Goal: Information Seeking & Learning: Check status

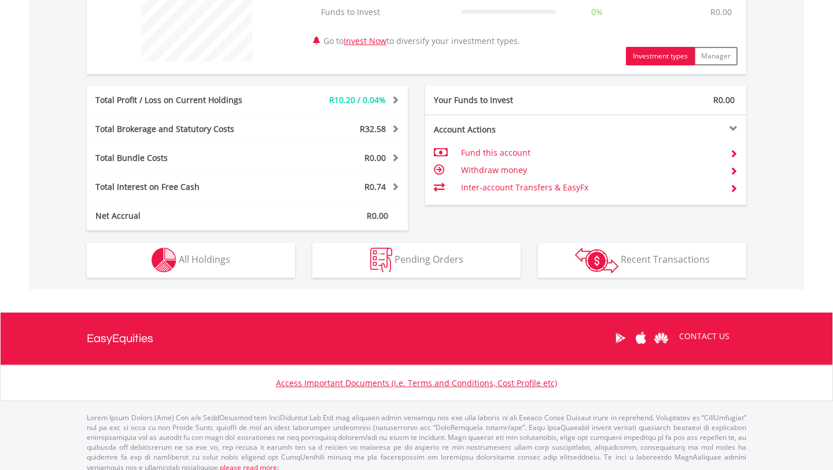
scroll to position [502, 0]
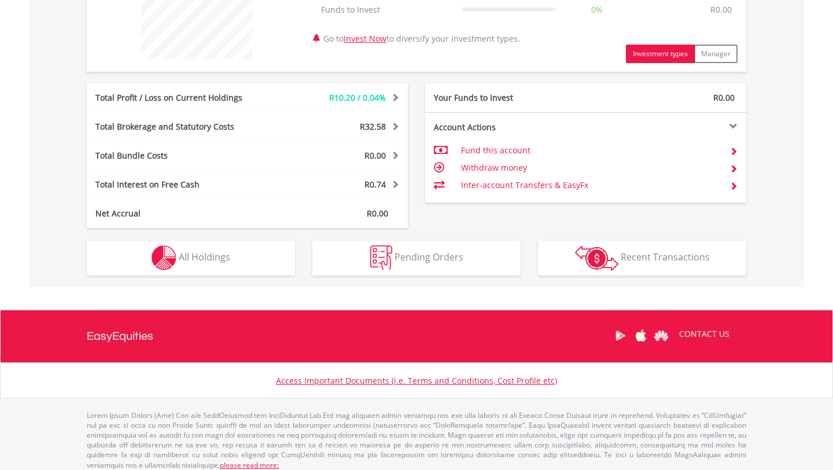
click at [230, 275] on div "R24 906.01 CURRENT VALUE Movement on Current Holdings: R10.20 Profit & Loss Val…" at bounding box center [416, 72] width 775 height 430
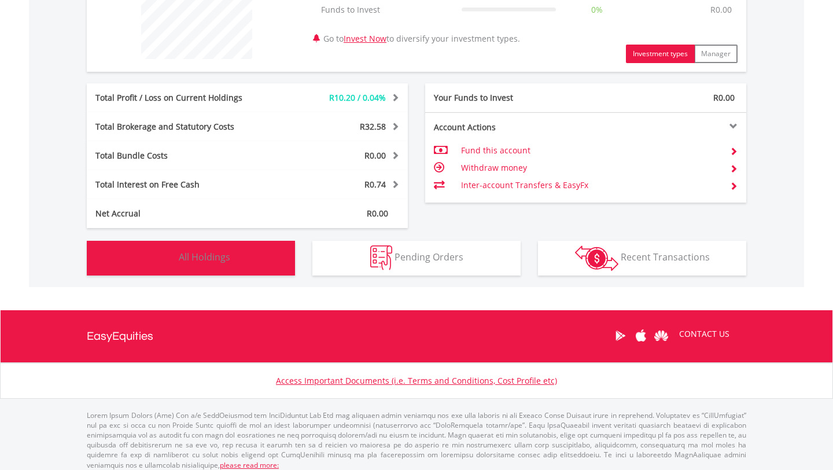
click at [230, 246] on button "Holdings All Holdings" at bounding box center [191, 258] width 208 height 35
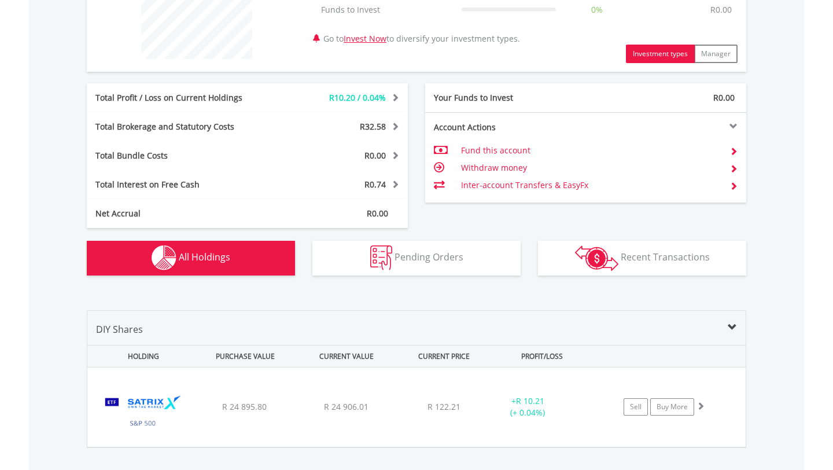
scroll to position [692, 0]
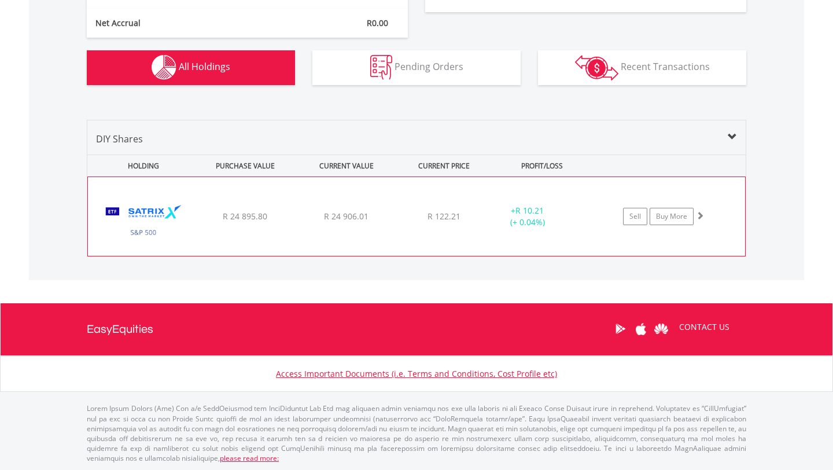
click at [337, 216] on span "R 24 906.01" at bounding box center [346, 216] width 45 height 11
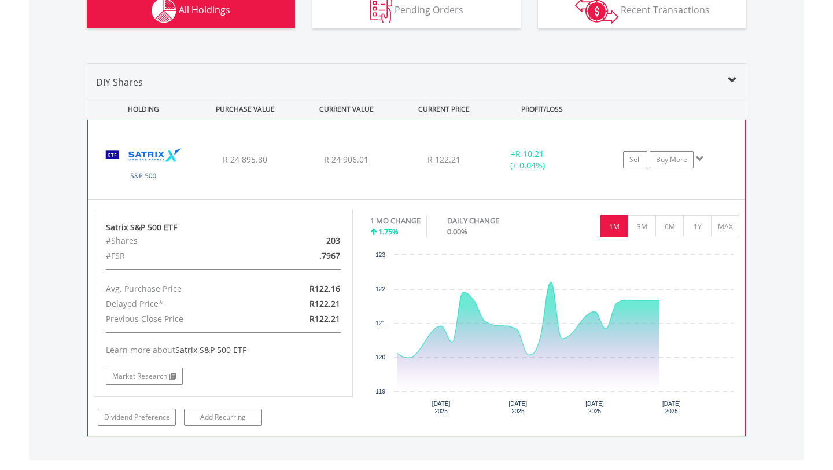
scroll to position [766, 0]
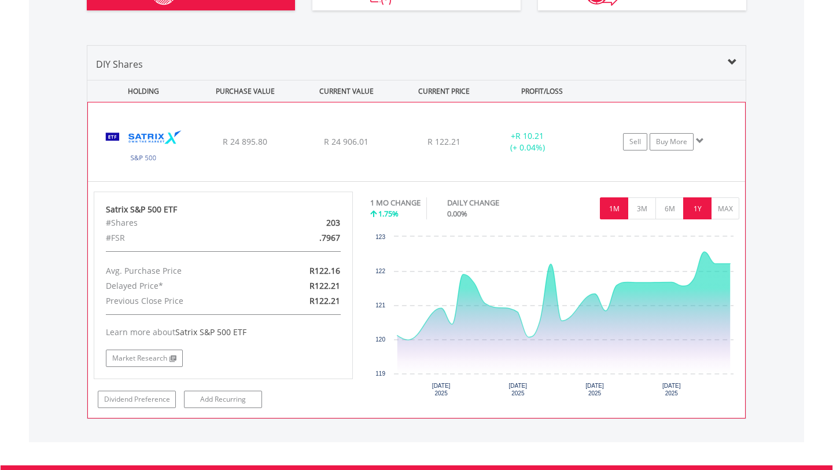
click at [702, 203] on button "1Y" at bounding box center [697, 208] width 28 height 22
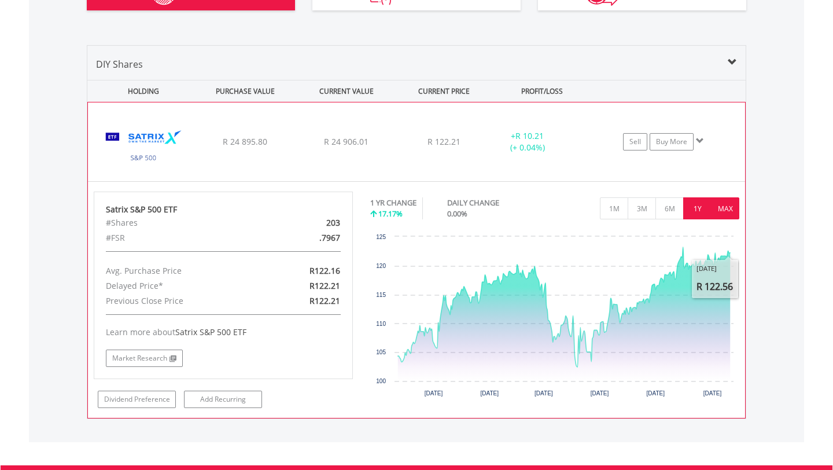
click at [730, 215] on button "MAX" at bounding box center [725, 208] width 28 height 22
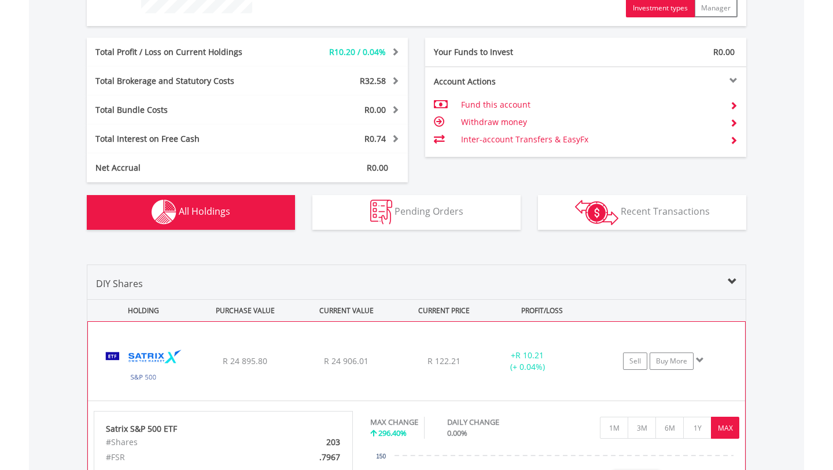
scroll to position [450, 0]
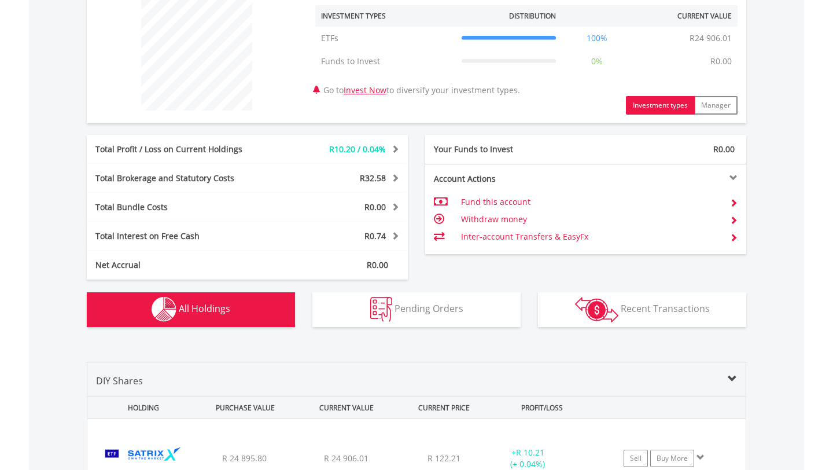
click at [503, 291] on div "Here are the ins and outs of your account Check out how all of your investments…" at bounding box center [416, 286] width 659 height 945
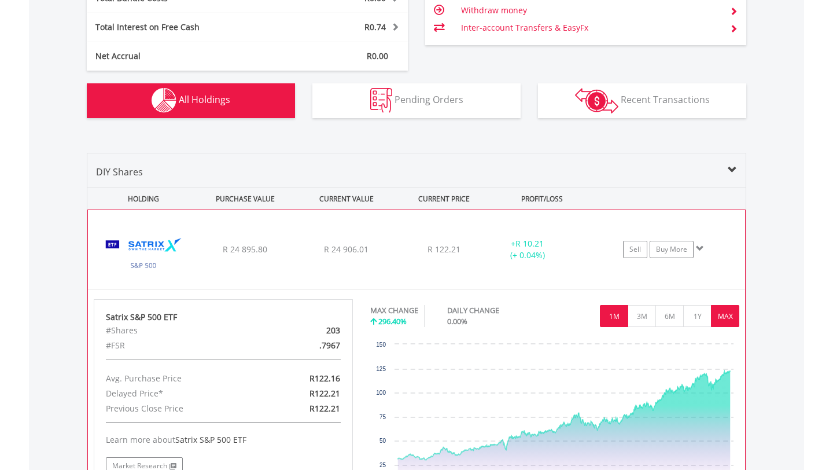
scroll to position [665, 0]
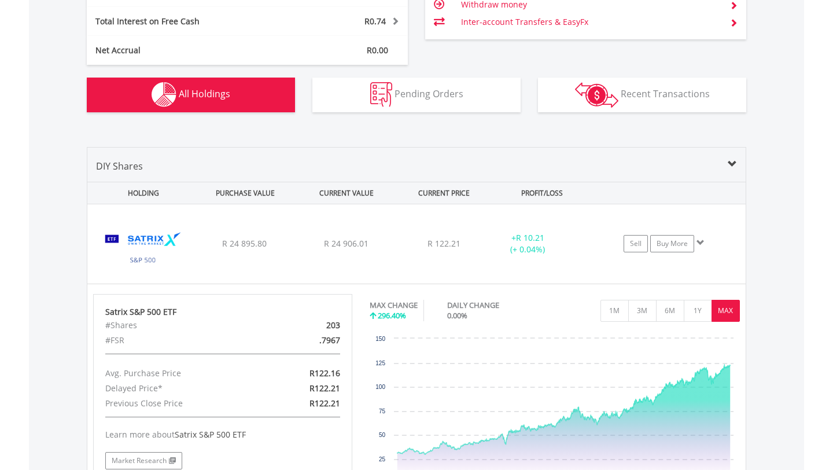
click at [746, 171] on div "DIY Shares HOLDING PURCHASE VALUE CURRENT VALUE CURRENT PRICE PROFIT/LOSS ﻿ Sat…" at bounding box center [416, 334] width 659 height 374
click at [732, 154] on div "DIY Shares HOLDING PURCHASE VALUE CURRENT VALUE CURRENT PRICE PROFIT/LOSS ﻿ Sat…" at bounding box center [416, 334] width 659 height 374
click at [733, 162] on span at bounding box center [732, 164] width 9 height 9
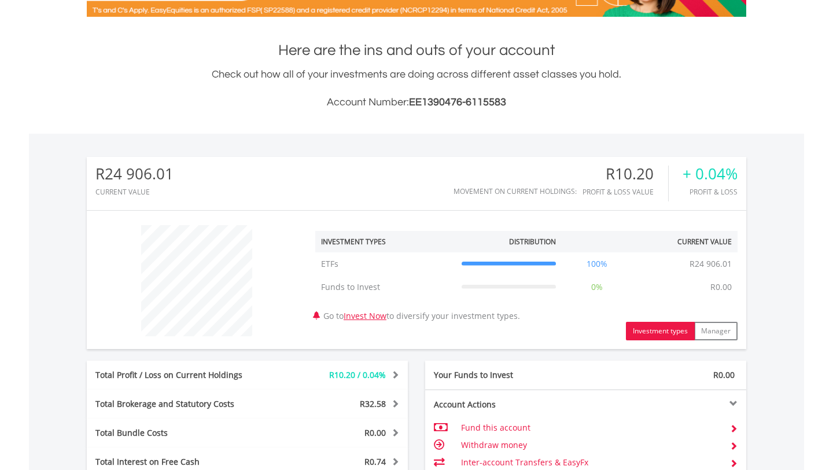
scroll to position [2, 0]
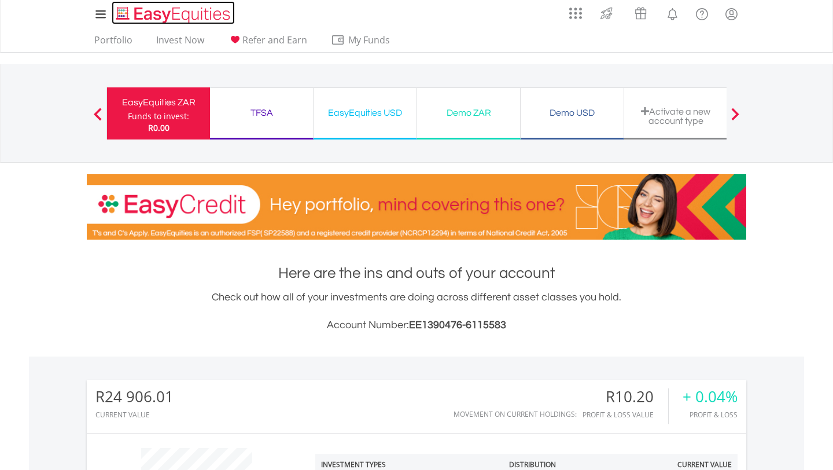
click at [145, 19] on img "Home page" at bounding box center [174, 14] width 121 height 19
